Goal: Task Accomplishment & Management: Manage account settings

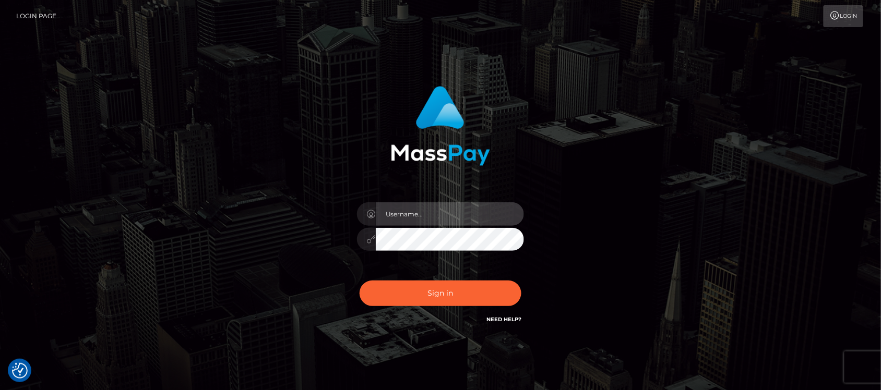
type input "hello.feetfinder"
drag, startPoint x: 468, startPoint y: 214, endPoint x: 478, endPoint y: 217, distance: 9.8
click at [468, 214] on input "hello.feetfinder" at bounding box center [450, 214] width 148 height 23
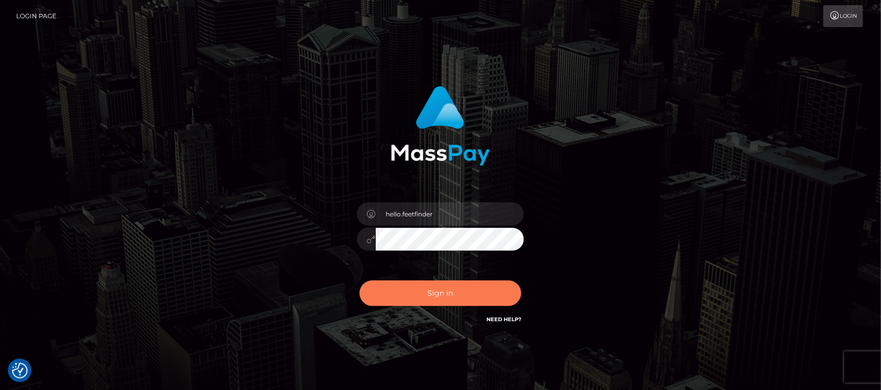
click at [458, 289] on button "Sign in" at bounding box center [441, 294] width 162 height 26
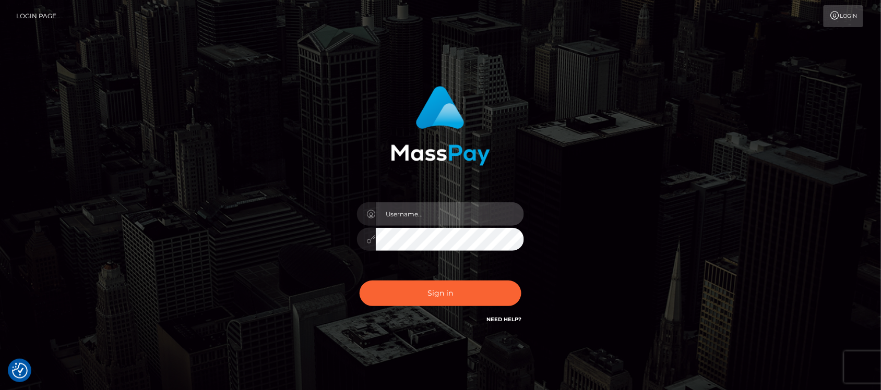
type input "hello.feetfinder"
click at [485, 222] on input "hello.feetfinder" at bounding box center [450, 214] width 148 height 23
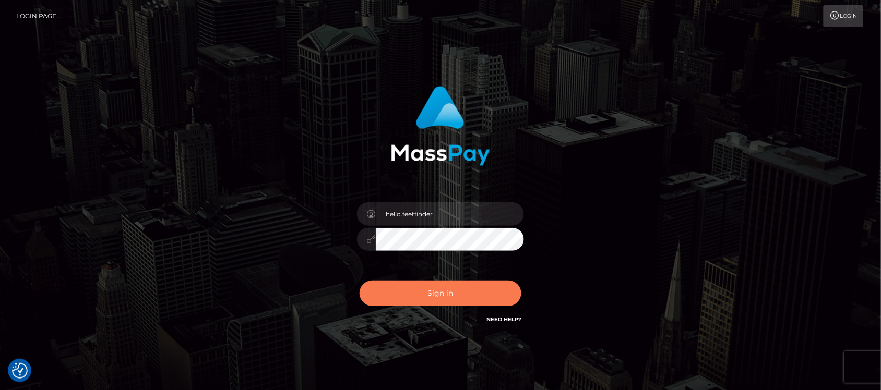
click at [466, 295] on button "Sign in" at bounding box center [441, 294] width 162 height 26
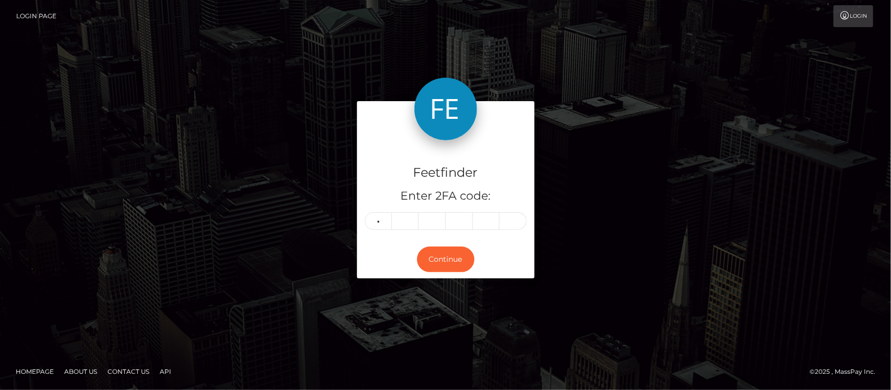
type input "4"
type input "1"
type input "2"
type input "7"
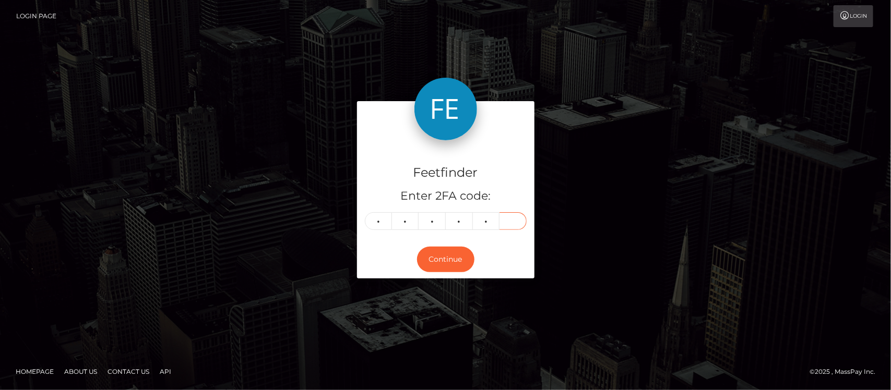
type input "4"
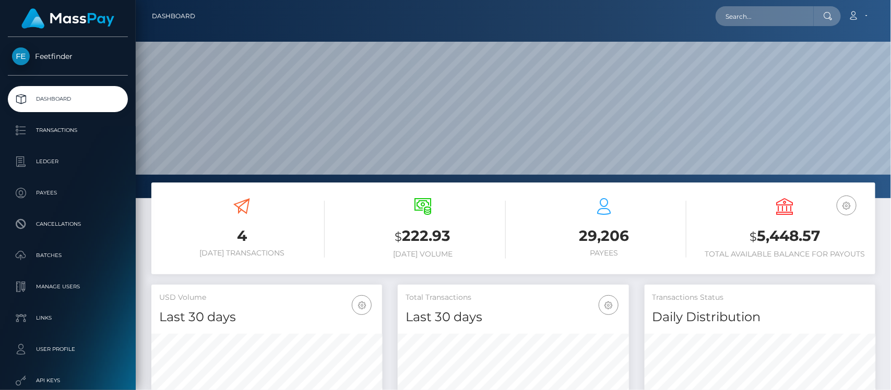
scroll to position [184, 231]
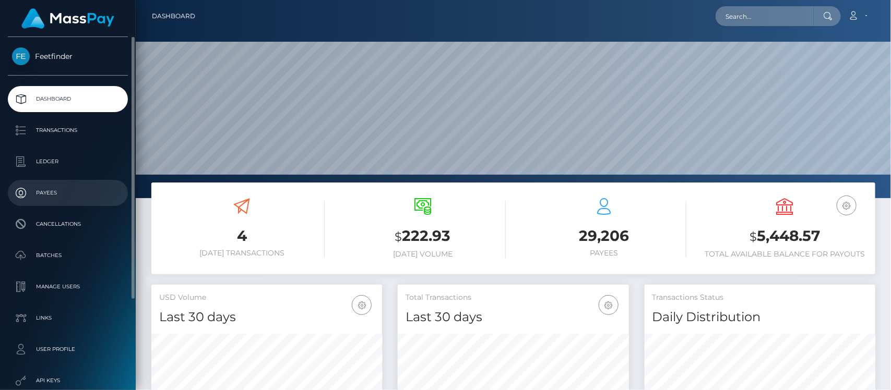
click at [54, 189] on p "Payees" at bounding box center [68, 193] width 112 height 16
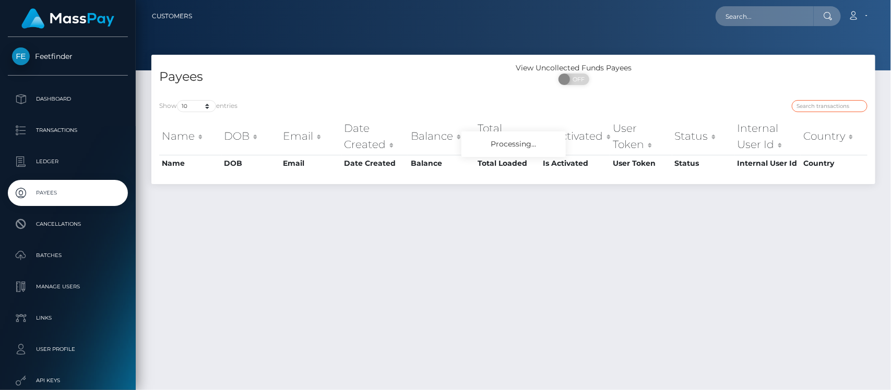
click at [815, 102] on input "search" at bounding box center [830, 106] width 76 height 12
paste input "2d404b62-67dc-11f0-a026-06178c1a380f"
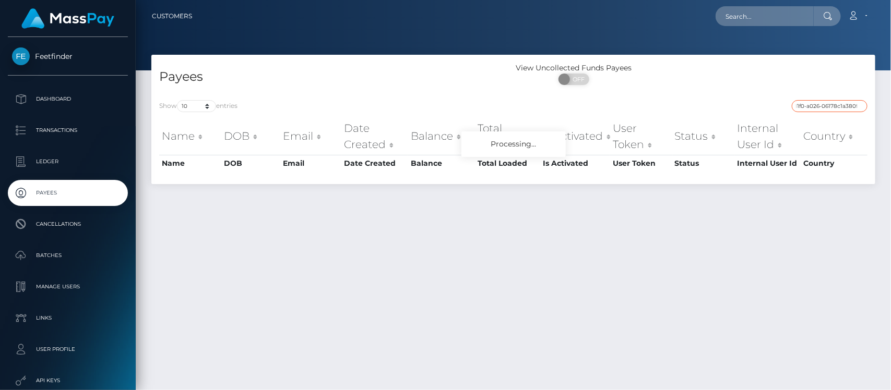
type input "2d404b62-67dc-11f0-a026-06178c1a380f"
